Goal: Information Seeking & Learning: Check status

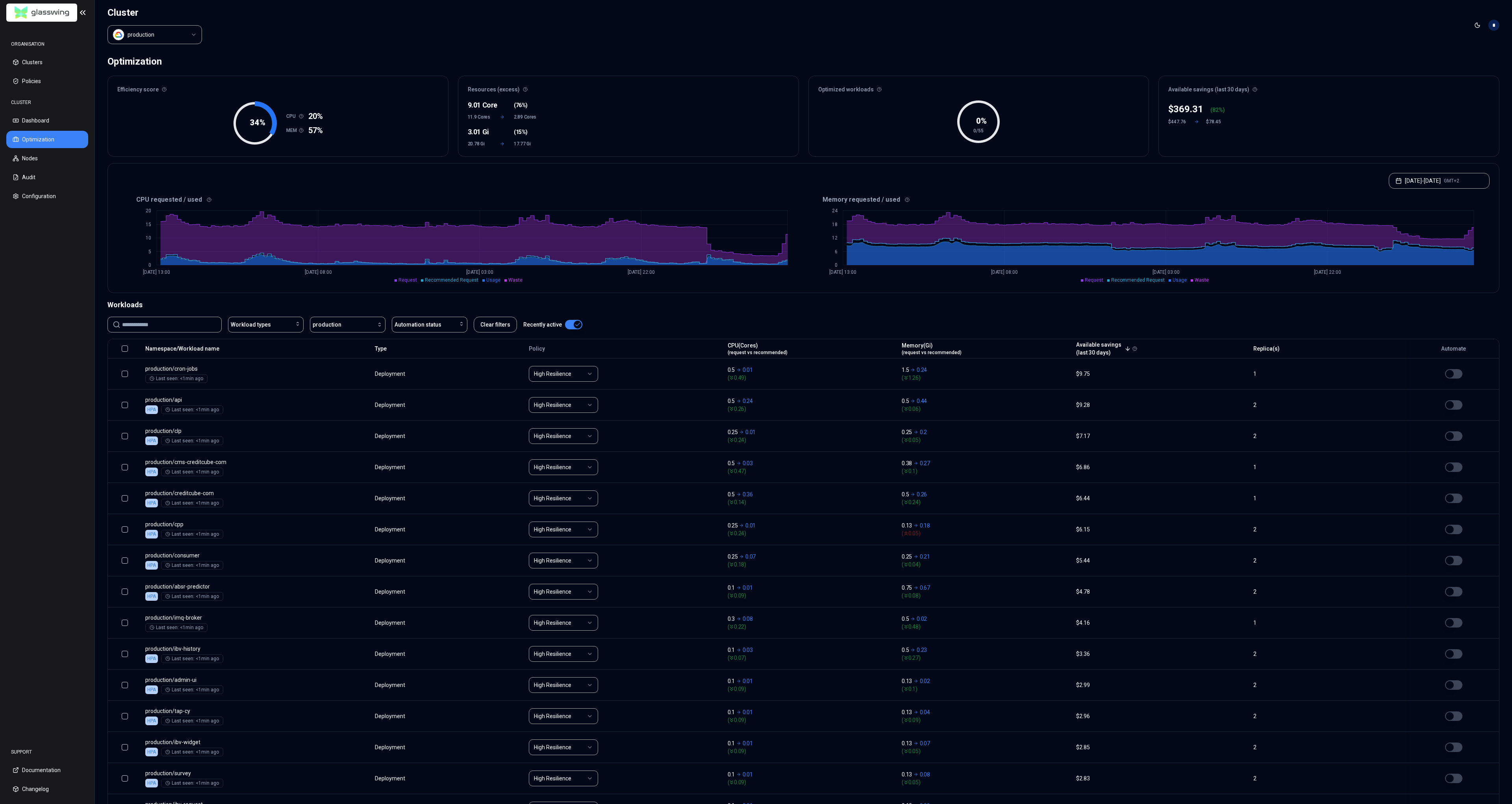
click at [160, 42] on body "ORGANISATION Clusters Policies CLUSTER Dashboard Optimization Nodes Audit Confi…" at bounding box center [756, 402] width 1512 height 804
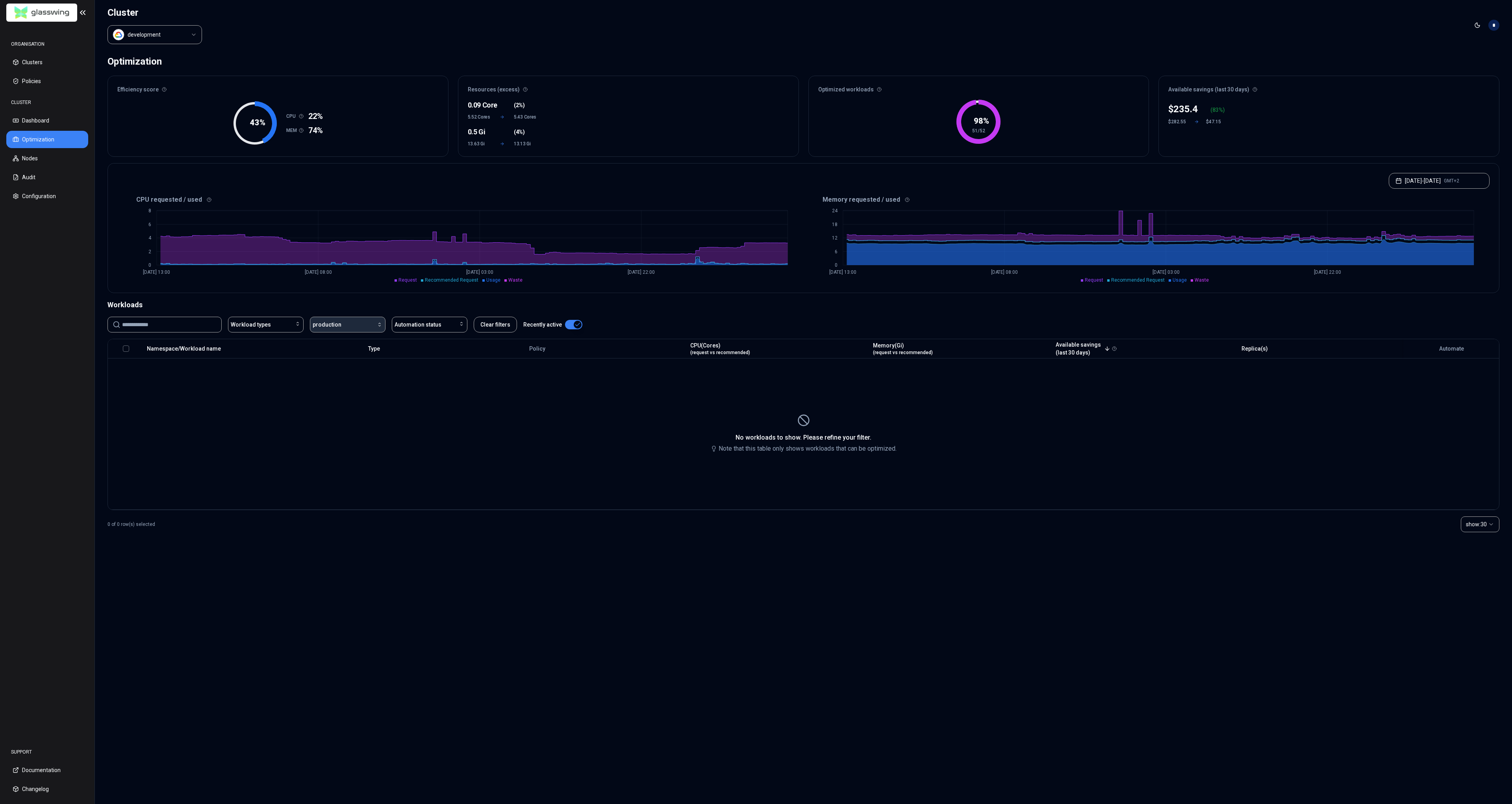
click at [358, 320] on button "production" at bounding box center [347, 324] width 76 height 16
click at [359, 340] on div "development" at bounding box center [349, 342] width 75 height 12
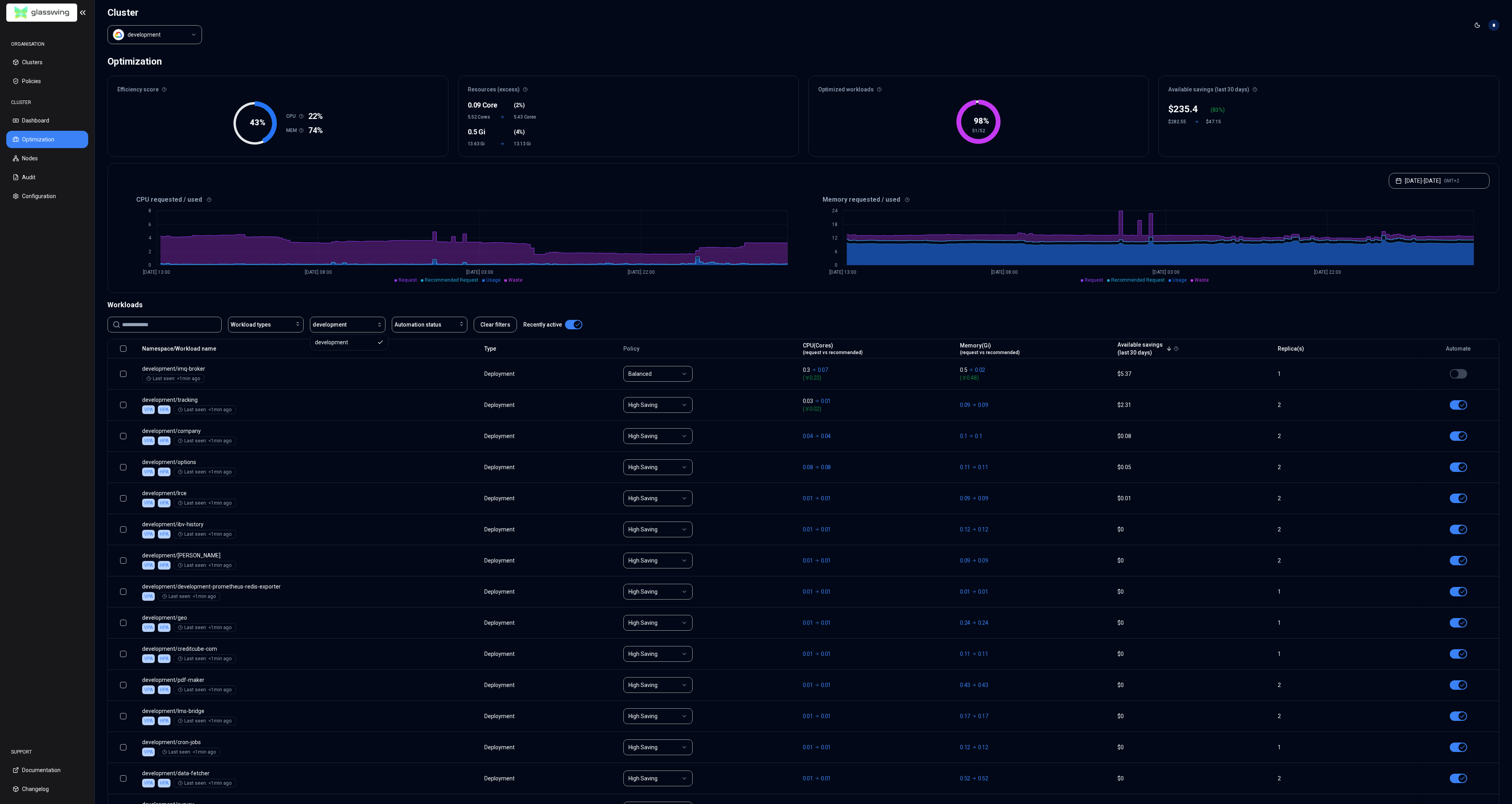
click at [164, 37] on html "ORGANISATION Clusters Policies CLUSTER Dashboard Optimization Nodes Audit Confi…" at bounding box center [756, 402] width 1512 height 804
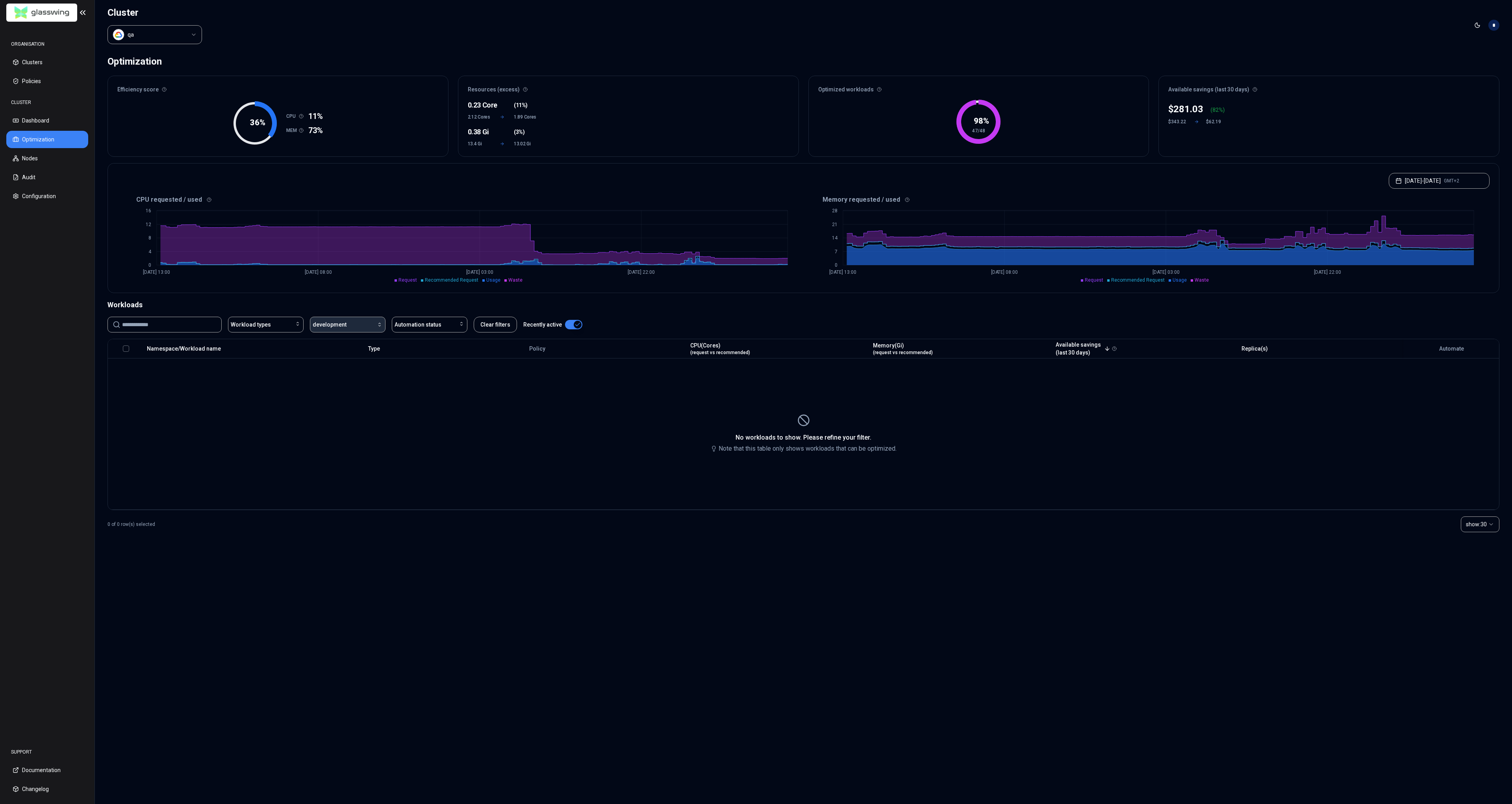
click at [360, 326] on div "button" at bounding box center [365, 324] width 36 height 6
click at [356, 342] on div "qa" at bounding box center [349, 342] width 75 height 12
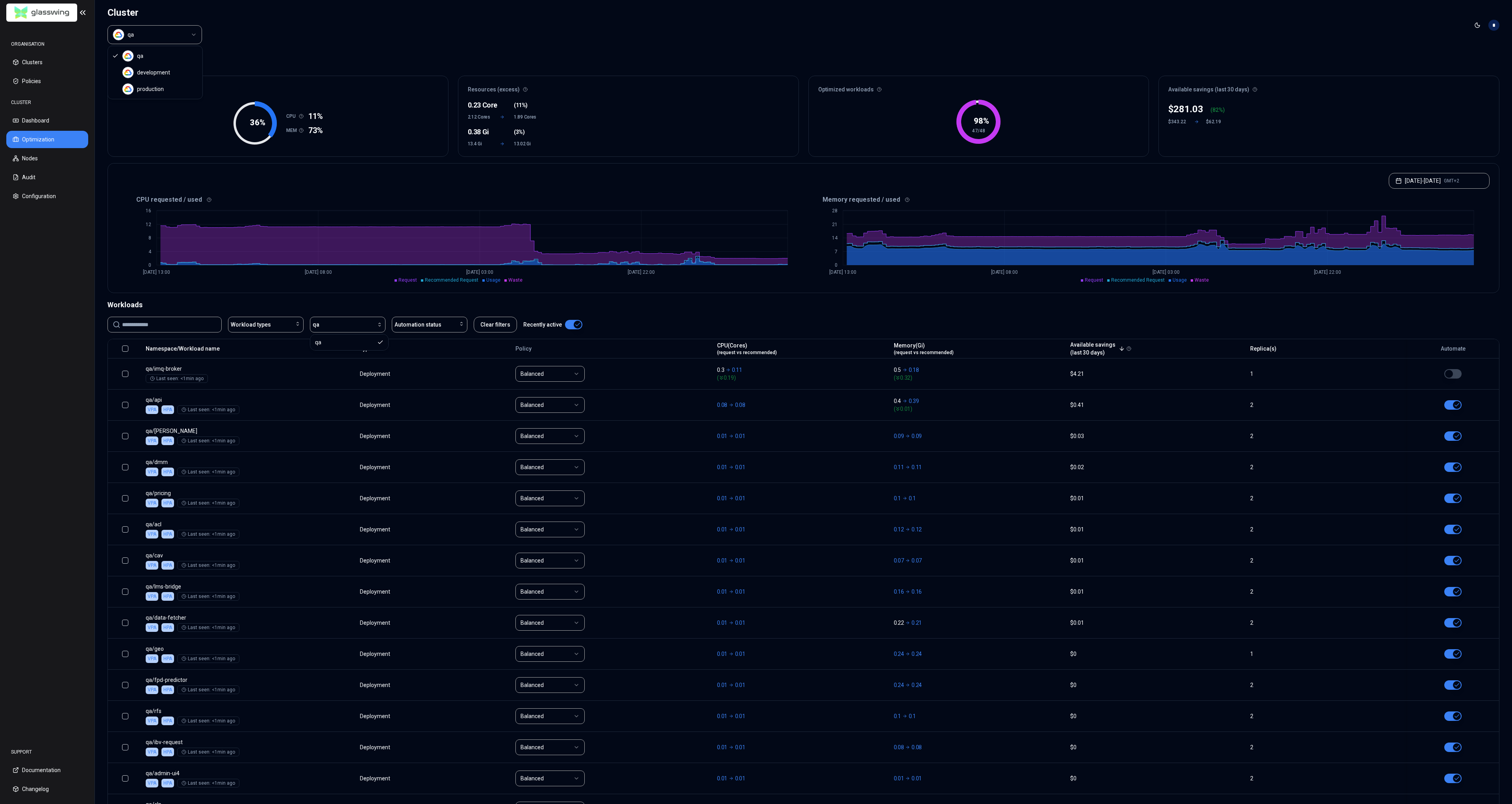
click at [166, 39] on html "ORGANISATION Clusters Policies CLUSTER Dashboard Optimization Nodes Audit Confi…" at bounding box center [756, 402] width 1512 height 804
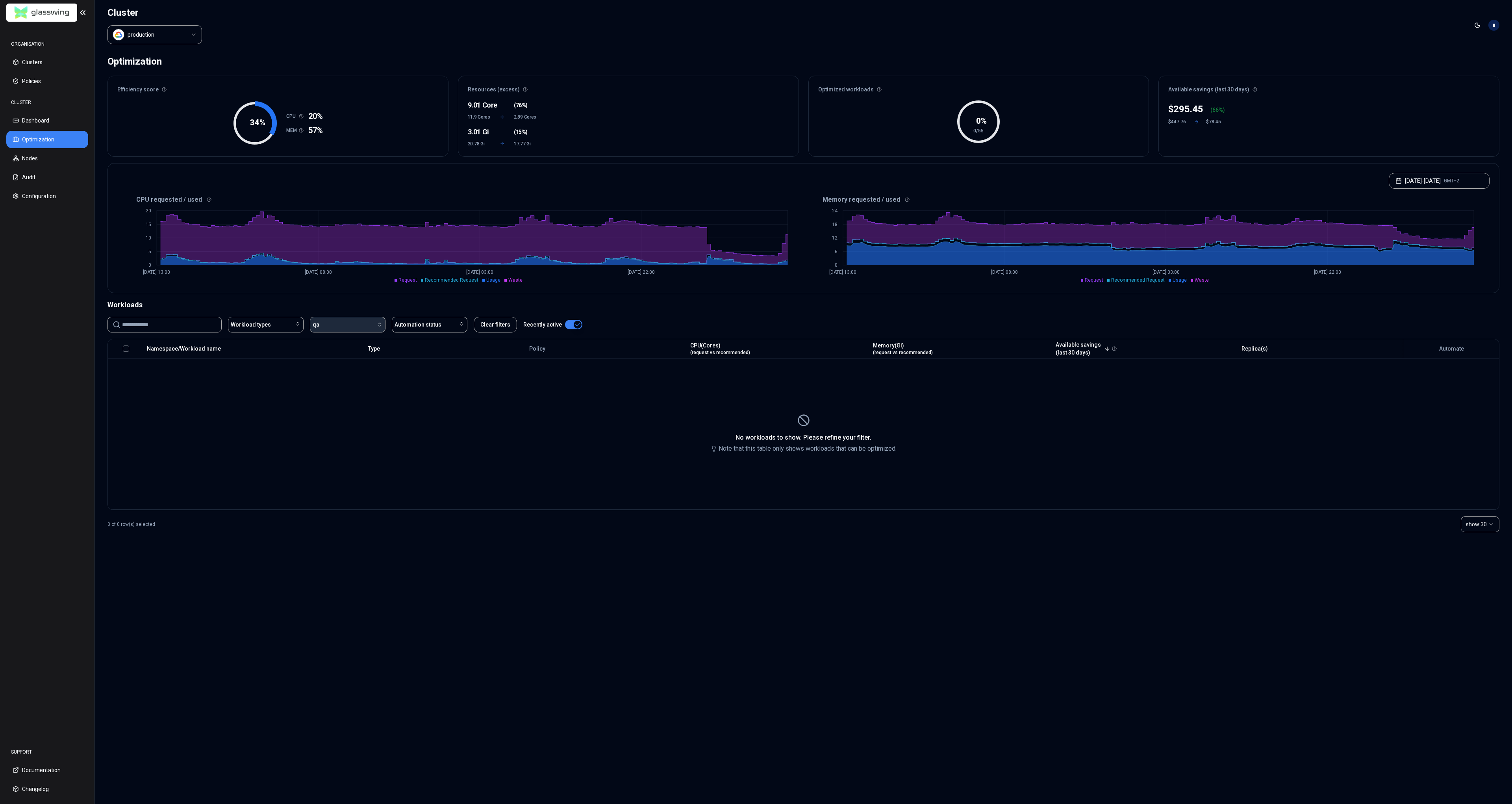
click at [336, 322] on div "button" at bounding box center [351, 324] width 63 height 6
click at [342, 368] on div "production" at bounding box center [349, 367] width 75 height 12
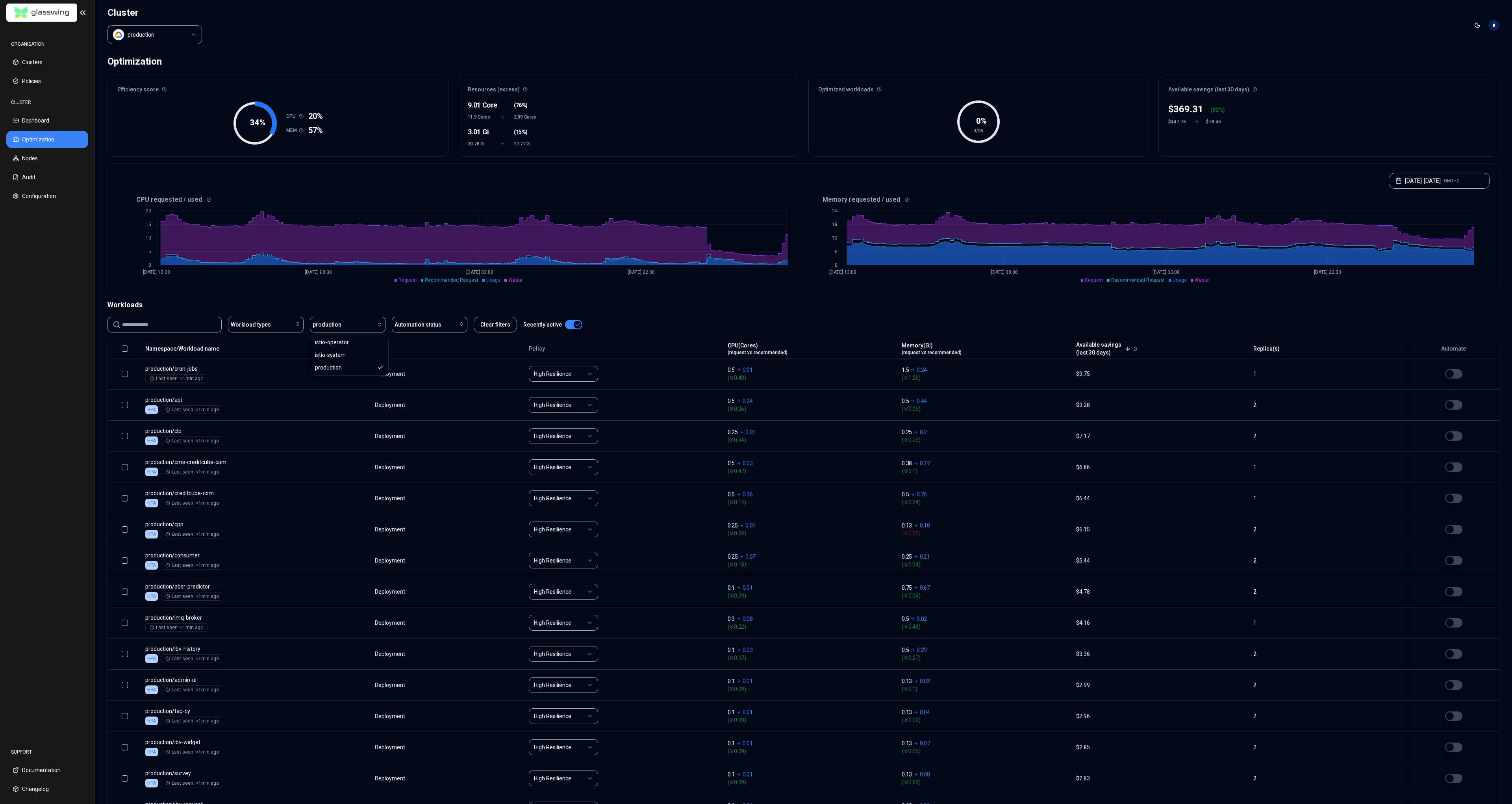
click at [347, 297] on div "Optimization Efficiency score 34 % CPU 20% MEM 57% Resources (excess) 9.01 Core…" at bounding box center [804, 692] width 1417 height 1283
click at [276, 351] on div "Namespace/Workload name" at bounding box center [256, 348] width 222 height 16
click at [437, 328] on span "Automation status" at bounding box center [418, 324] width 47 height 8
click at [437, 328] on span "Automation status" at bounding box center [418, 324] width 47 height 8
click at [359, 321] on button "production" at bounding box center [347, 324] width 76 height 16
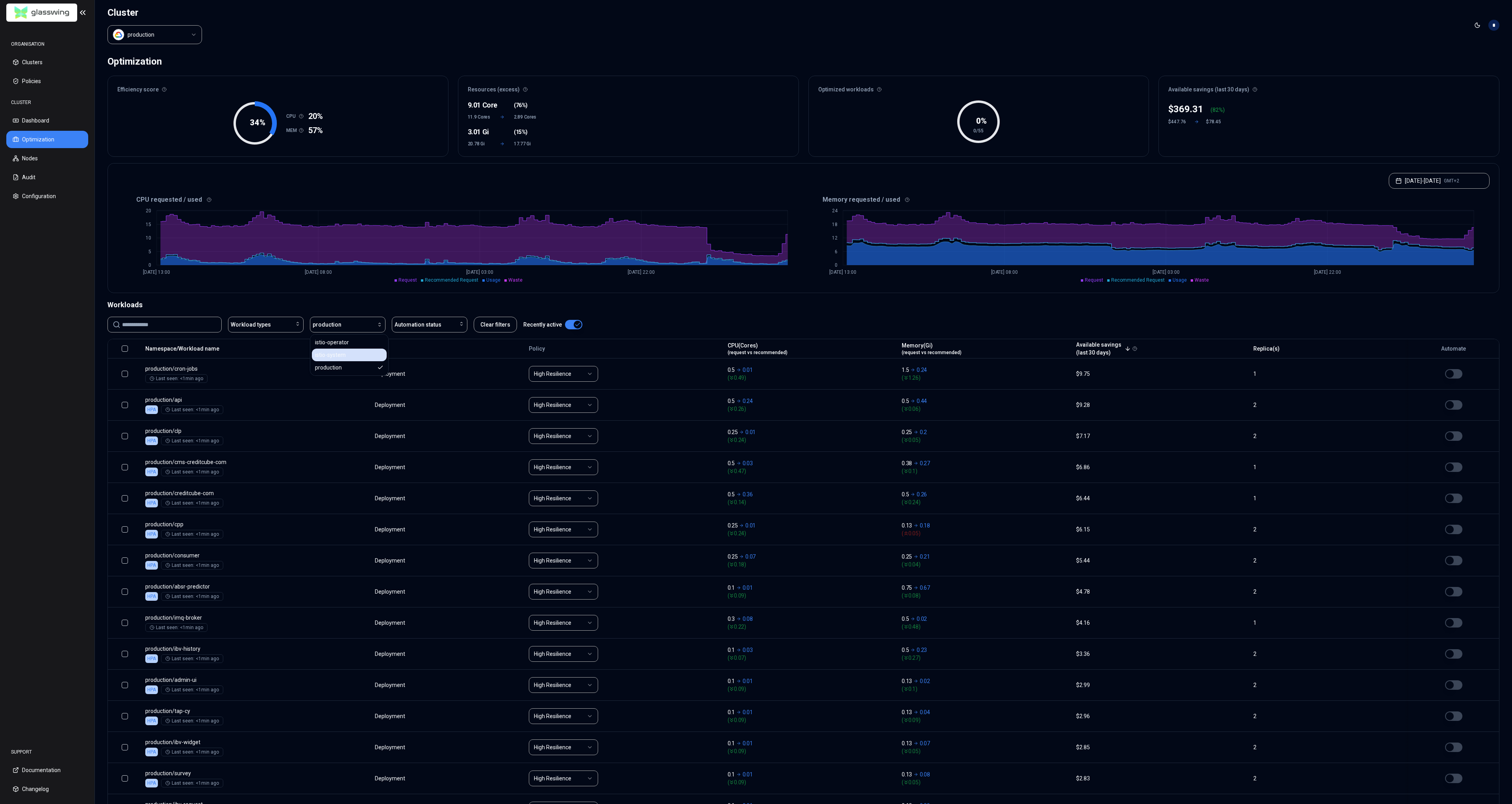
click at [349, 355] on div "istio-system" at bounding box center [349, 355] width 75 height 12
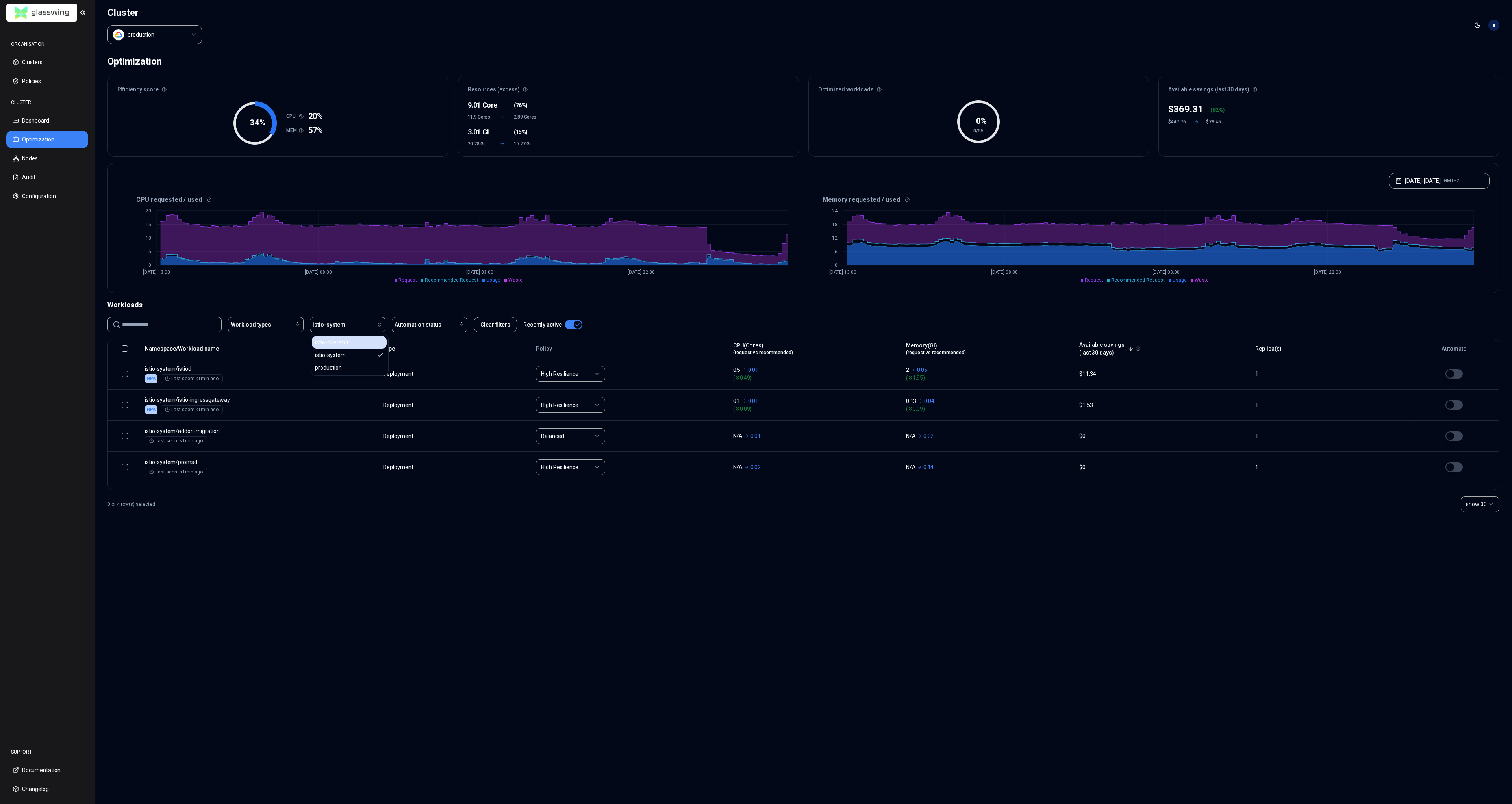
click at [351, 339] on div "istio-operator" at bounding box center [349, 342] width 75 height 12
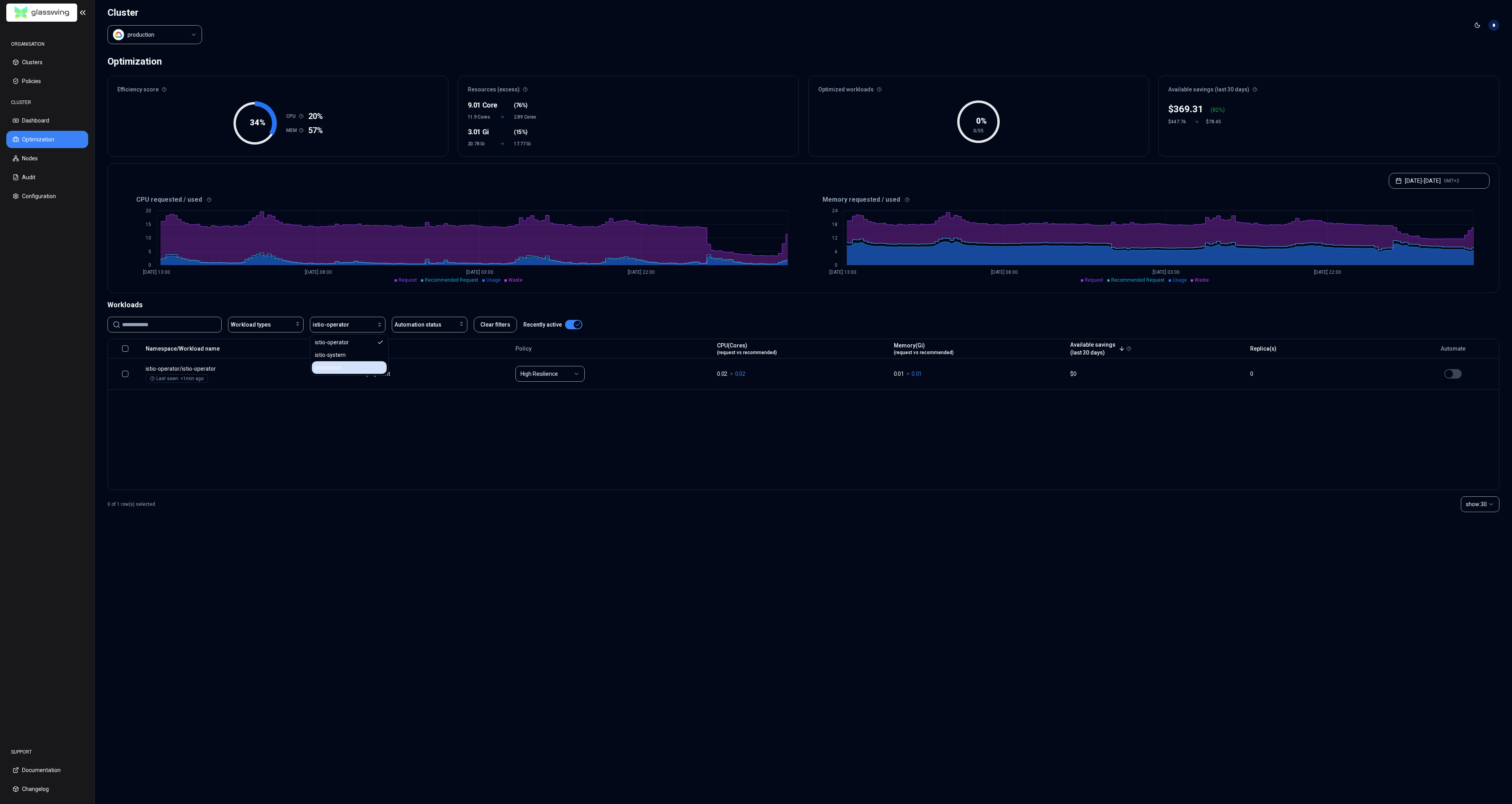
click at [340, 366] on span "production" at bounding box center [329, 367] width 27 height 8
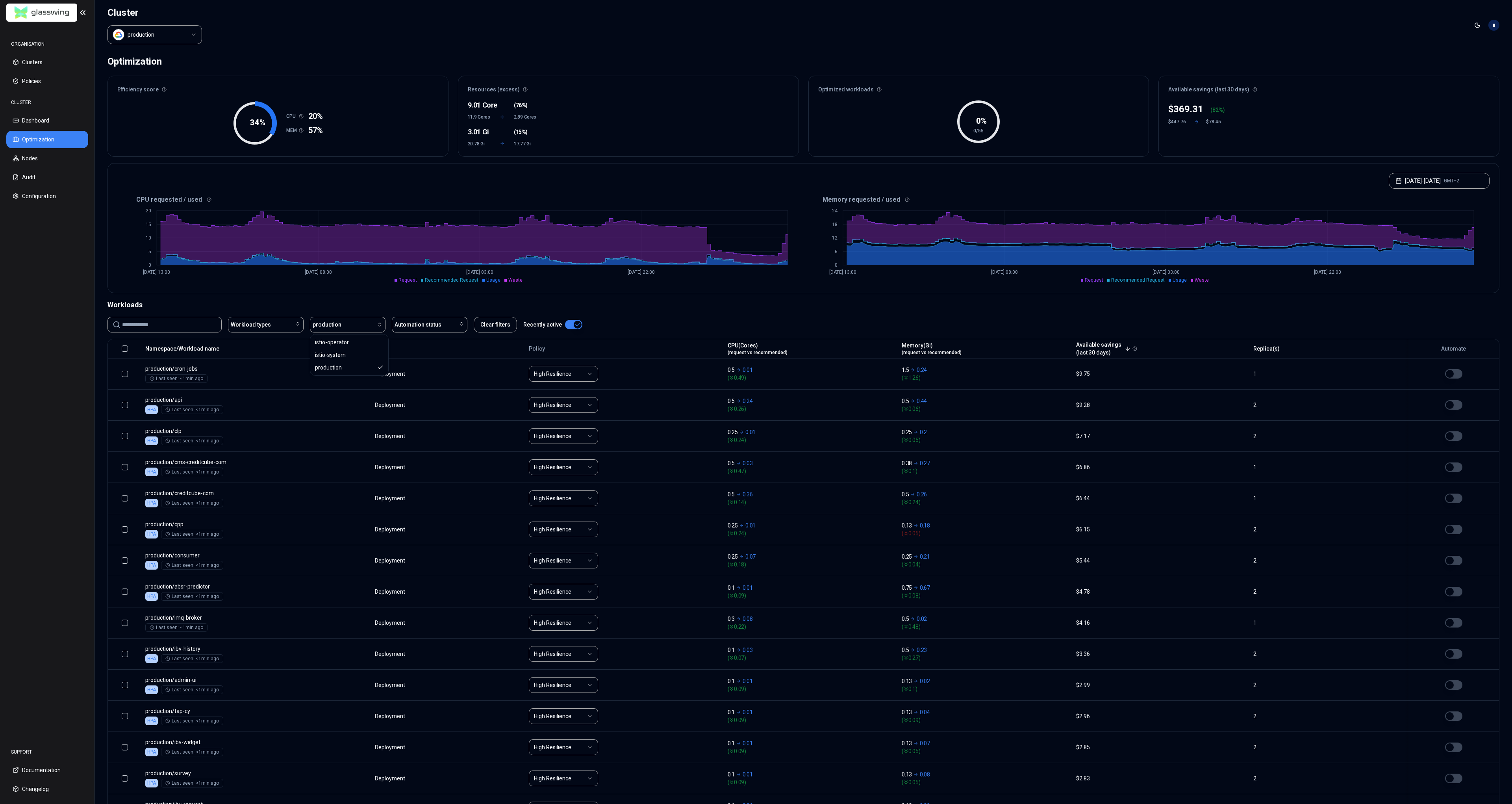
click at [941, 310] on div "Workloads" at bounding box center [803, 305] width 1392 height 11
click at [1081, 135] on div "0 % 0/55" at bounding box center [979, 127] width 340 height 58
click at [125, 348] on button "button" at bounding box center [124, 348] width 6 height 6
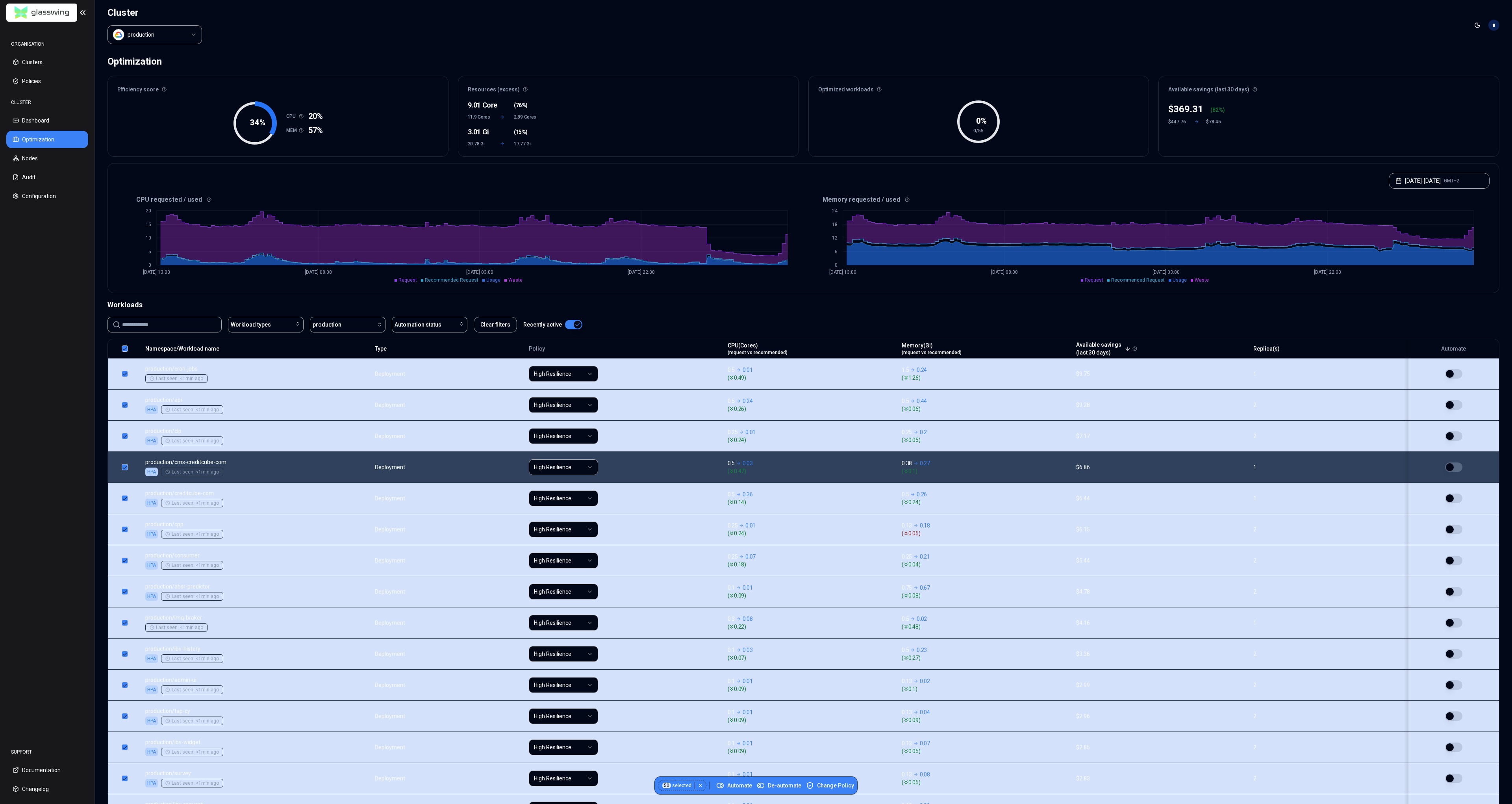
click at [125, 349] on button "button" at bounding box center [124, 348] width 6 height 6
